Goal: Information Seeking & Learning: Learn about a topic

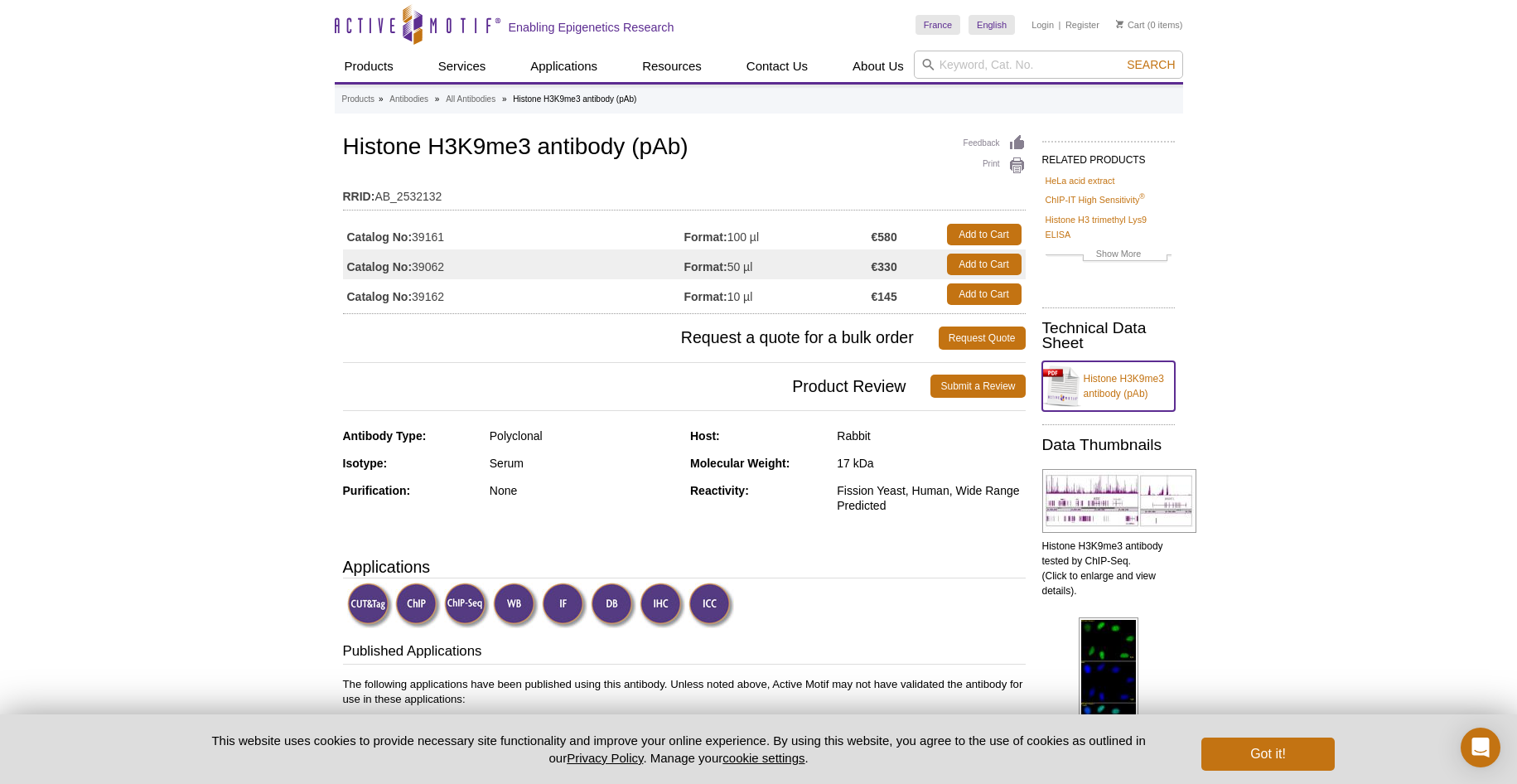
click at [1101, 377] on link "Histone H3K9me3 antibody (pAb)" at bounding box center [1108, 385] width 132 height 50
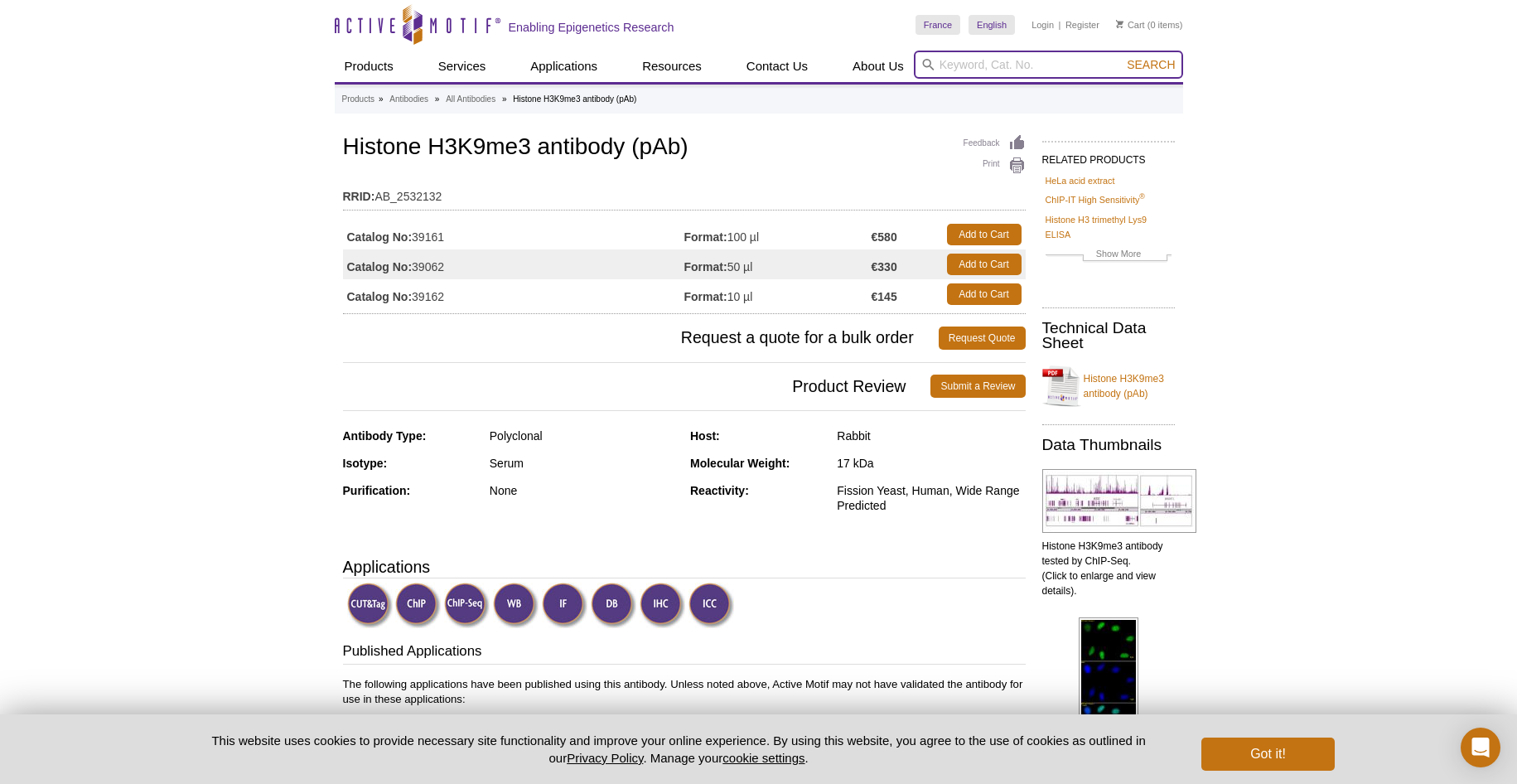
click at [959, 60] on input "search" at bounding box center [1048, 64] width 269 height 28
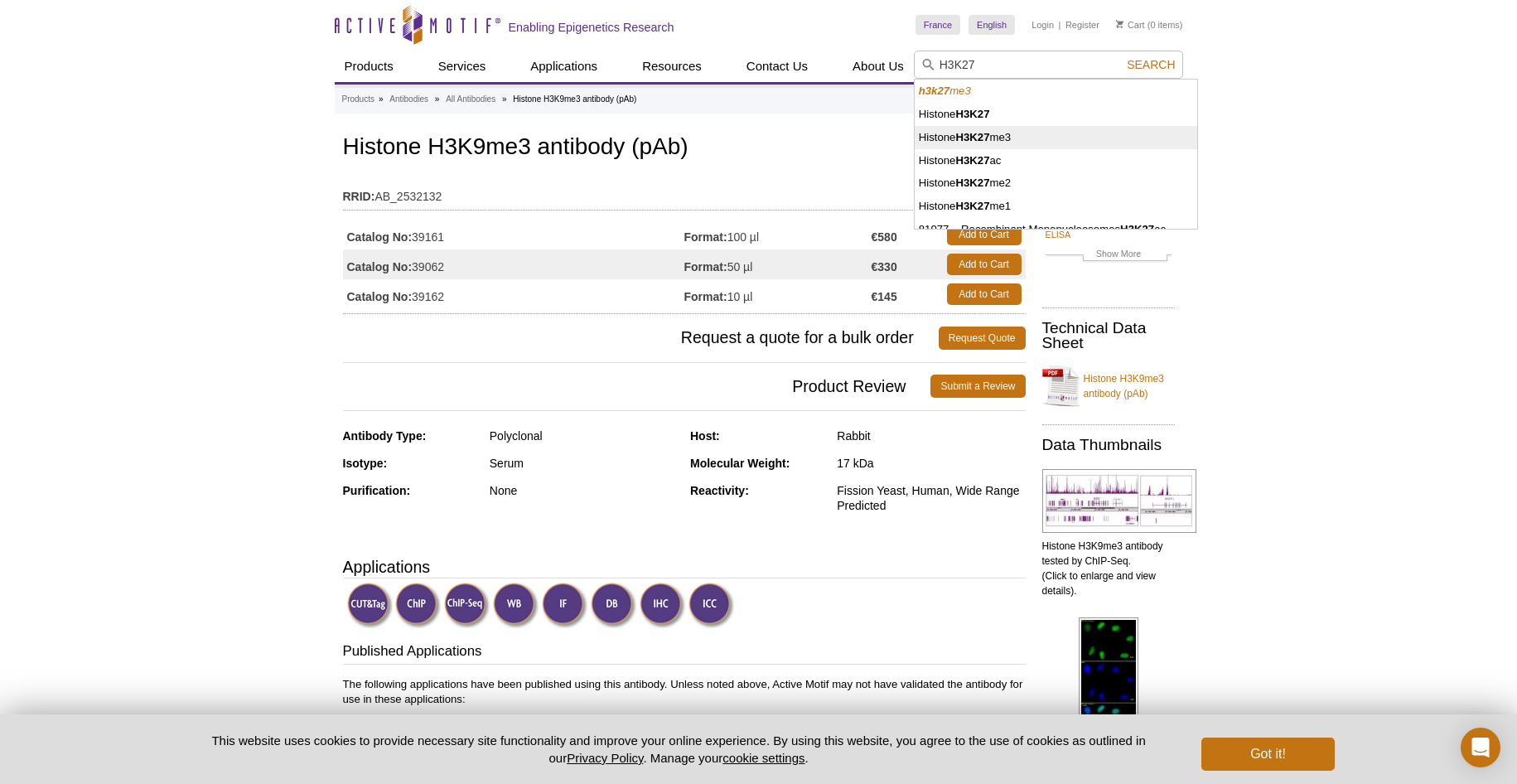
click at [1008, 139] on li "Histone H3K27 me3" at bounding box center [1056, 137] width 282 height 24
type input "Histone H3K27me3"
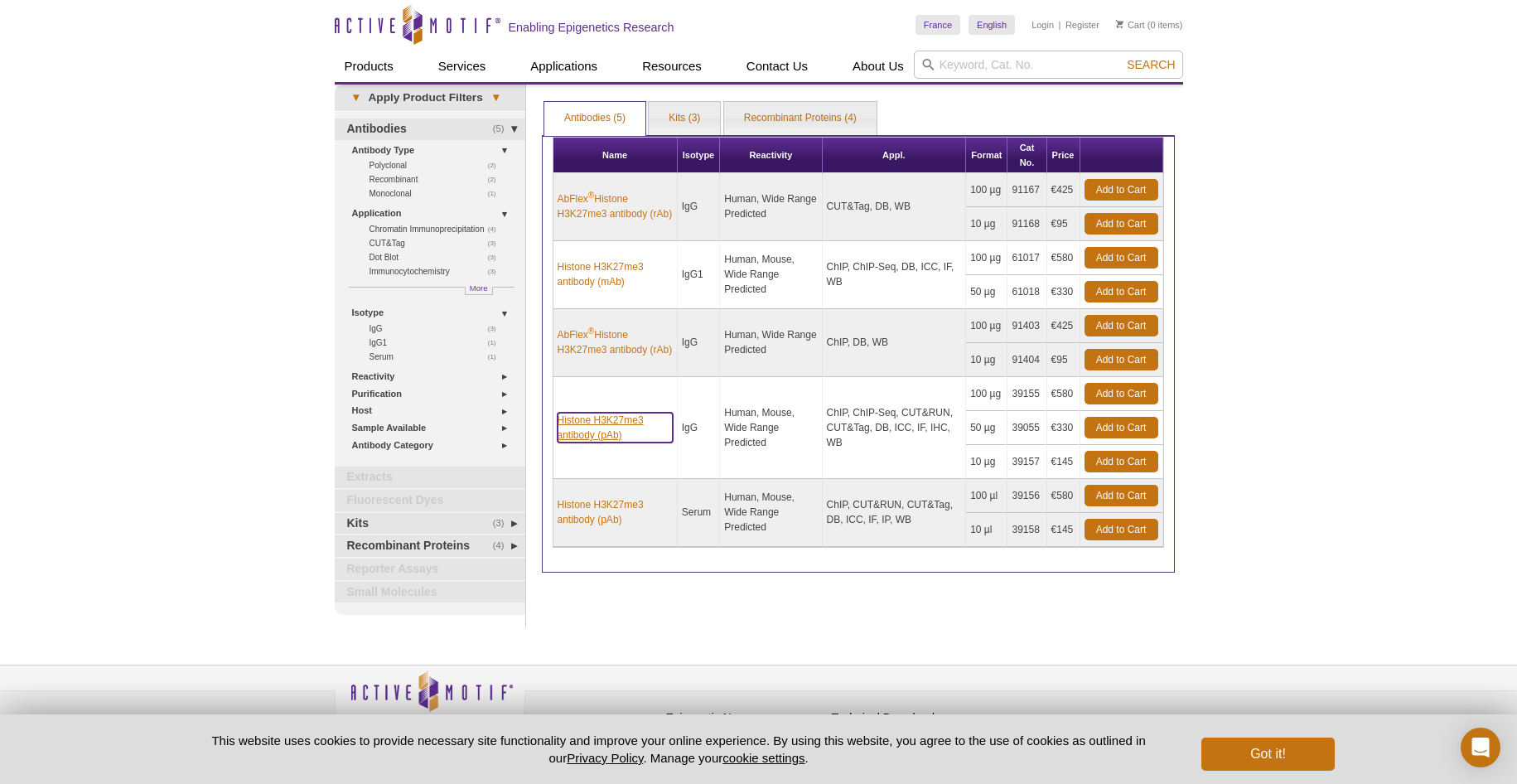
click at [608, 417] on link "Histone H3K27me3 antibody (pAb)" at bounding box center [615, 427] width 116 height 30
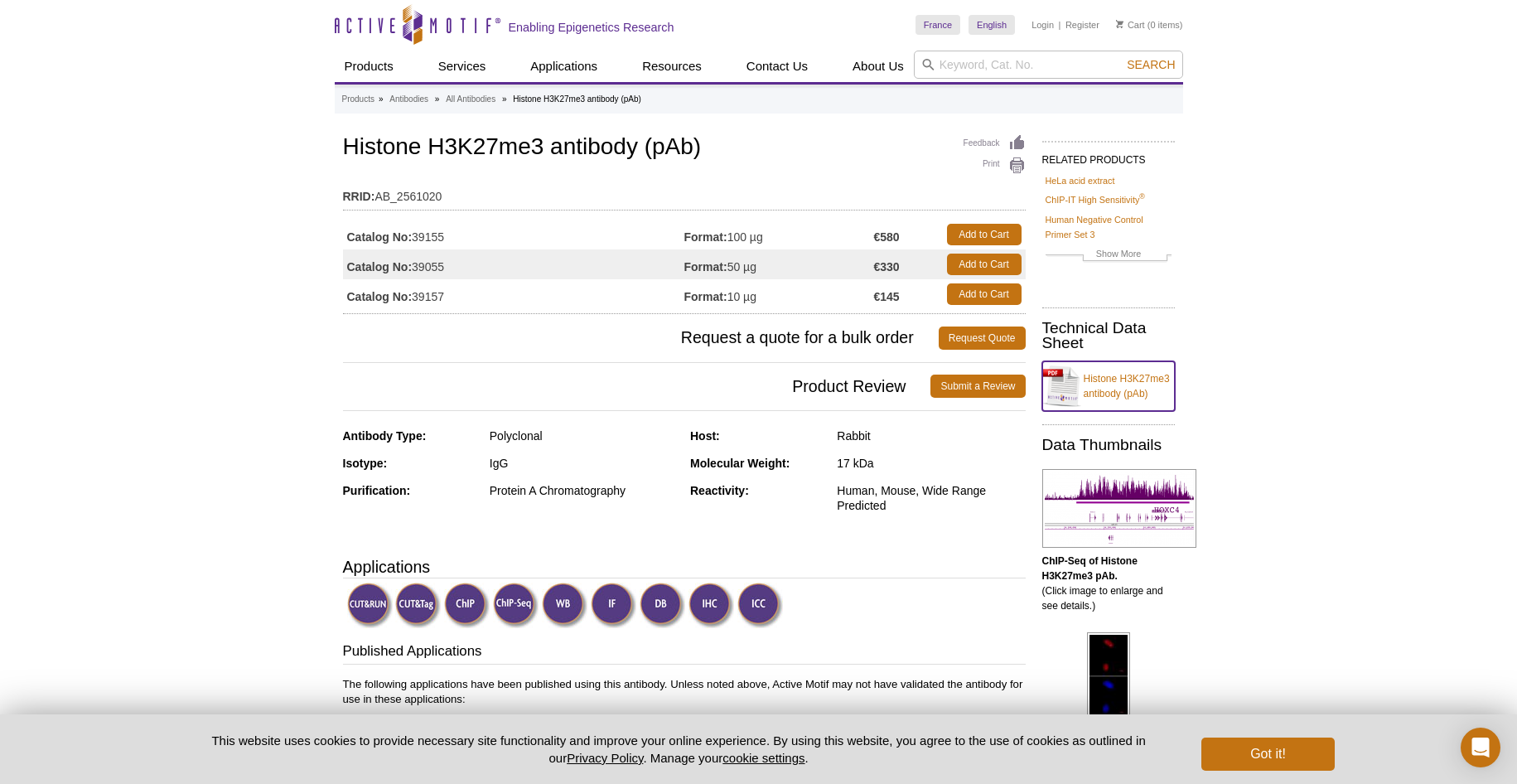
click at [1101, 388] on link "Histone H3K27me3 antibody (pAb)" at bounding box center [1108, 385] width 132 height 50
